Goal: Transaction & Acquisition: Purchase product/service

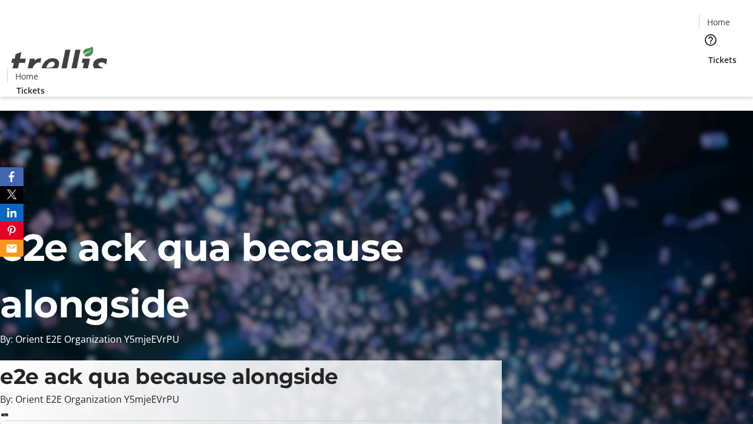
click at [709, 54] on span "Tickets" at bounding box center [723, 60] width 28 height 12
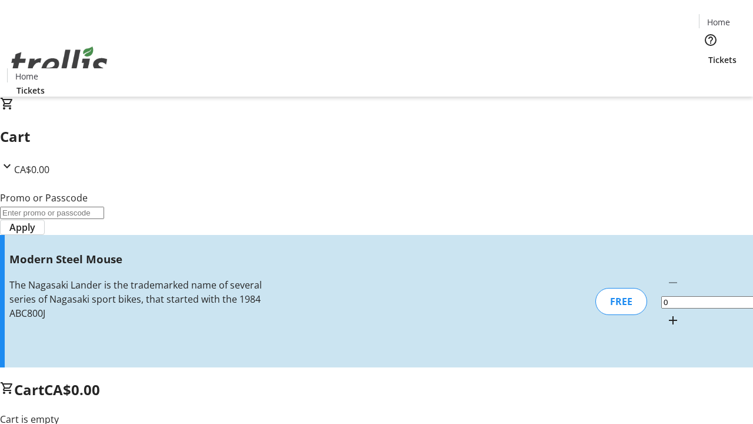
click at [666, 313] on mat-icon "Increment by one" at bounding box center [673, 320] width 14 height 14
type input "1"
